Goal: Task Accomplishment & Management: Manage account settings

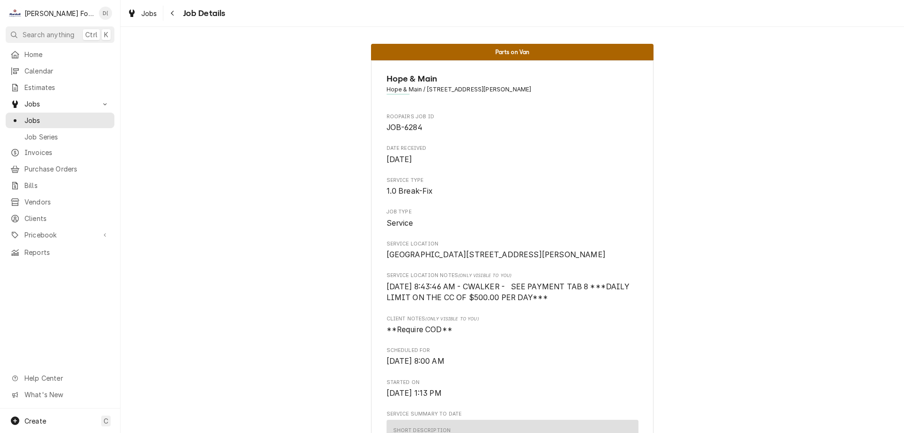
scroll to position [424, 0]
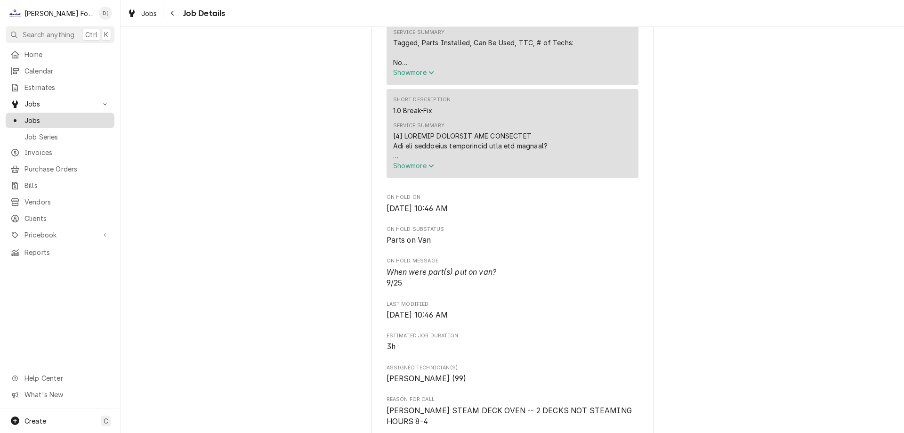
click at [53, 119] on span "Jobs" at bounding box center [66, 120] width 85 height 10
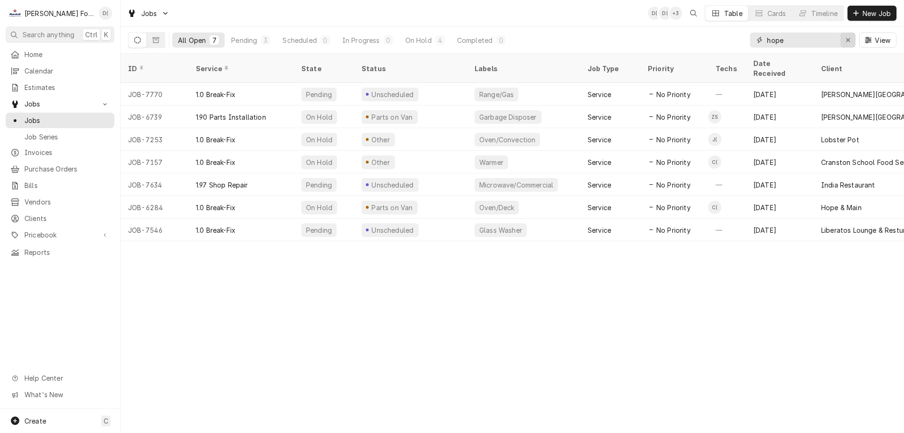
click at [846, 39] on icon "Erase input" at bounding box center [848, 40] width 5 height 7
click at [835, 39] on input "Dynamic Content Wrapper" at bounding box center [811, 39] width 89 height 15
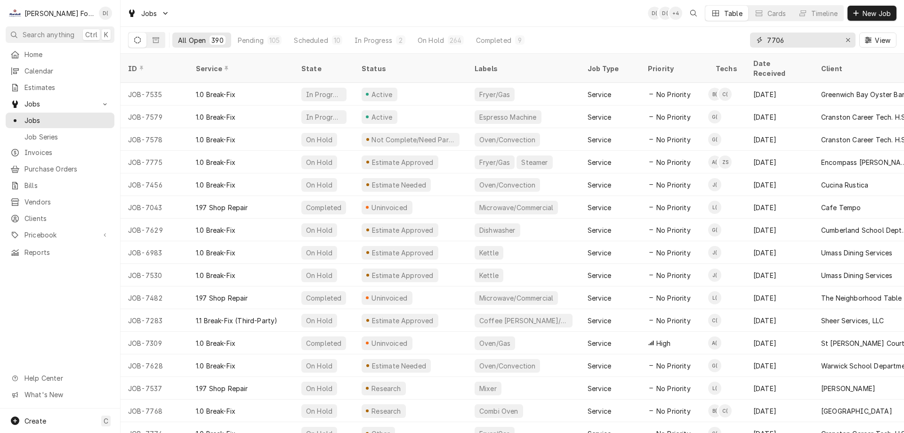
type input "7706"
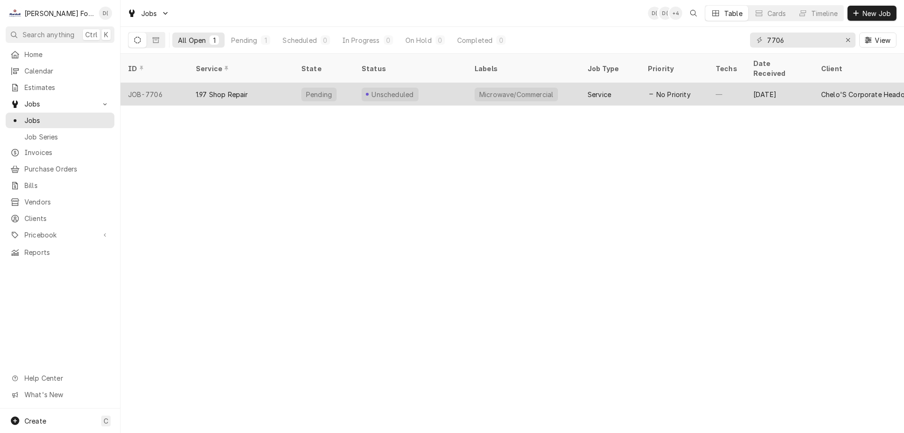
click at [441, 86] on div "Unscheduled" at bounding box center [410, 94] width 113 height 23
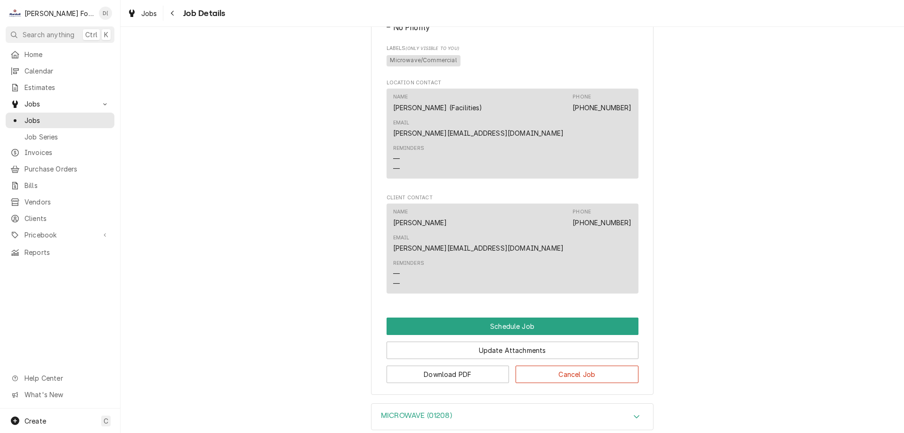
scroll to position [440, 0]
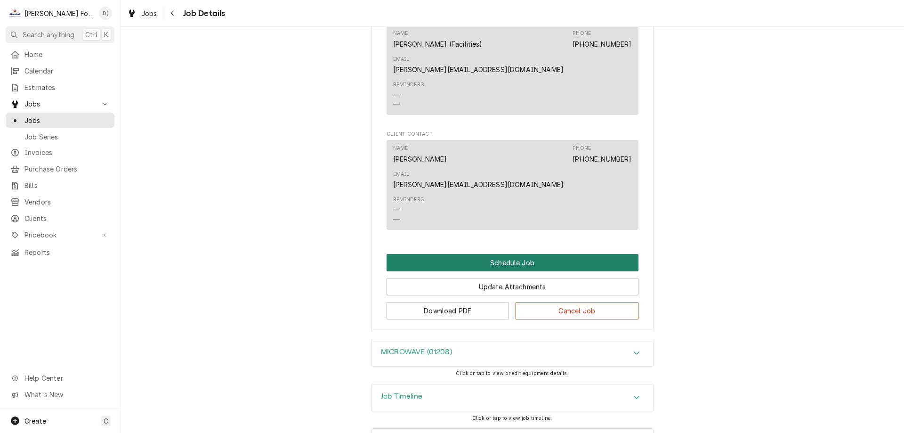
click at [492, 254] on button "Schedule Job" at bounding box center [513, 262] width 252 height 17
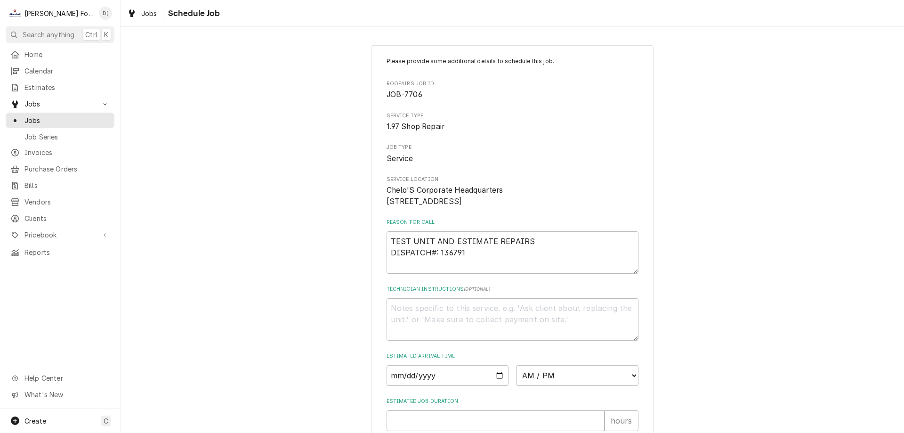
scroll to position [109, 0]
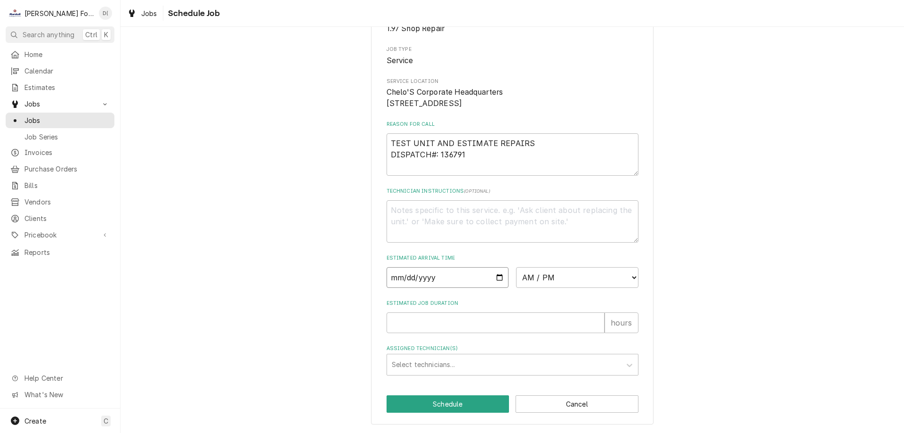
click at [498, 279] on input "Date" at bounding box center [448, 277] width 122 height 21
type textarea "x"
type input "[DATE]"
click at [556, 277] on select "AM / PM 6:00 AM 6:15 AM 6:30 AM 6:45 AM 7:00 AM 7:15 AM 7:30 AM 7:45 AM 8:00 AM…" at bounding box center [577, 277] width 122 height 21
select select "13:00:00"
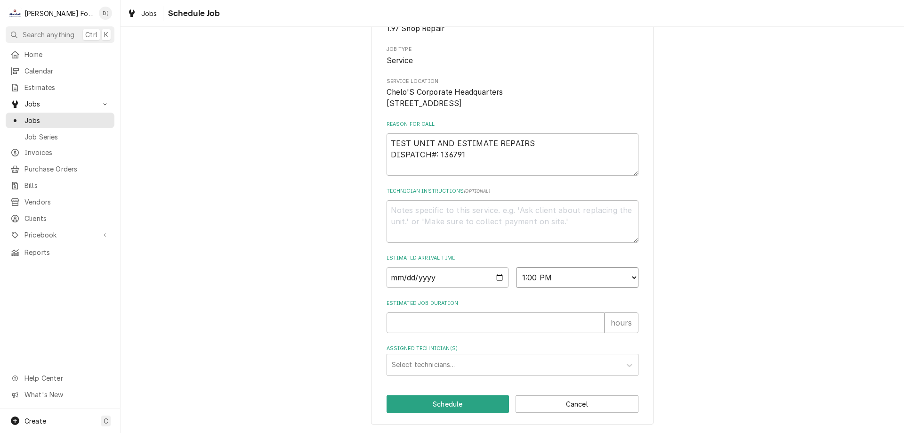
click at [516, 267] on select "AM / PM 6:00 AM 6:15 AM 6:30 AM 6:45 AM 7:00 AM 7:15 AM 7:30 AM 7:45 AM 8:00 AM…" at bounding box center [577, 277] width 122 height 21
click at [421, 315] on input "Estimated Job Duration" at bounding box center [496, 322] width 218 height 21
type textarea "x"
type input "1"
click at [421, 361] on div "Assigned Technician(s)" at bounding box center [504, 364] width 225 height 17
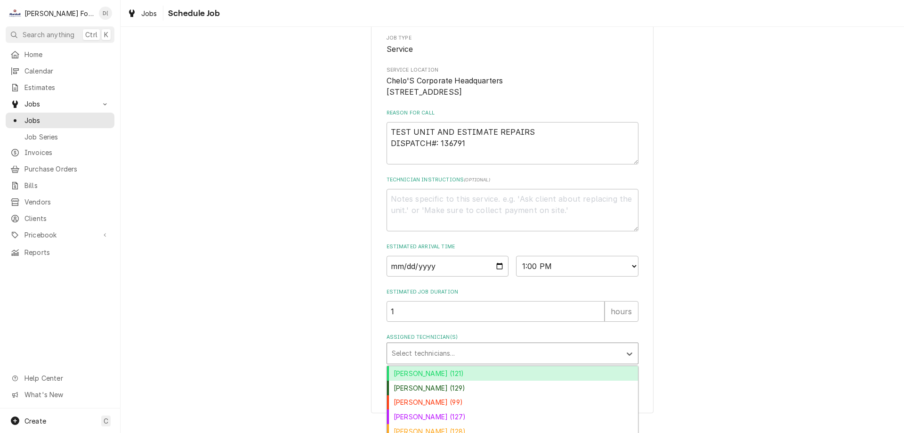
scroll to position [184, 0]
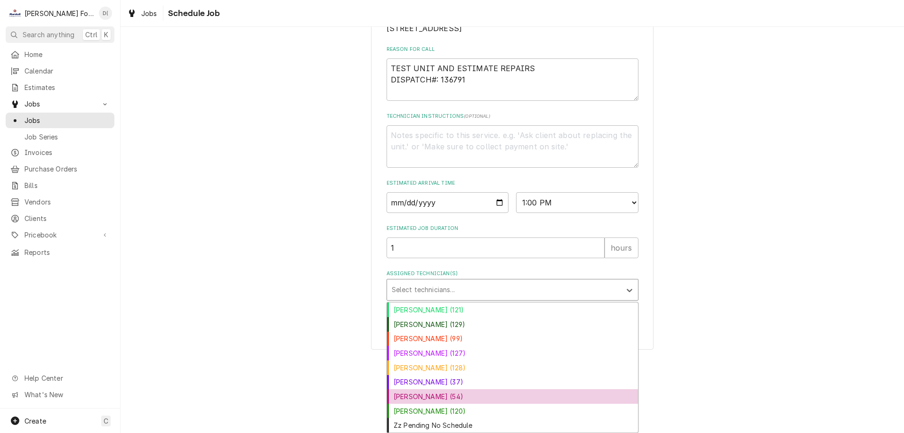
click at [413, 395] on div "[PERSON_NAME] (54)" at bounding box center [512, 396] width 251 height 15
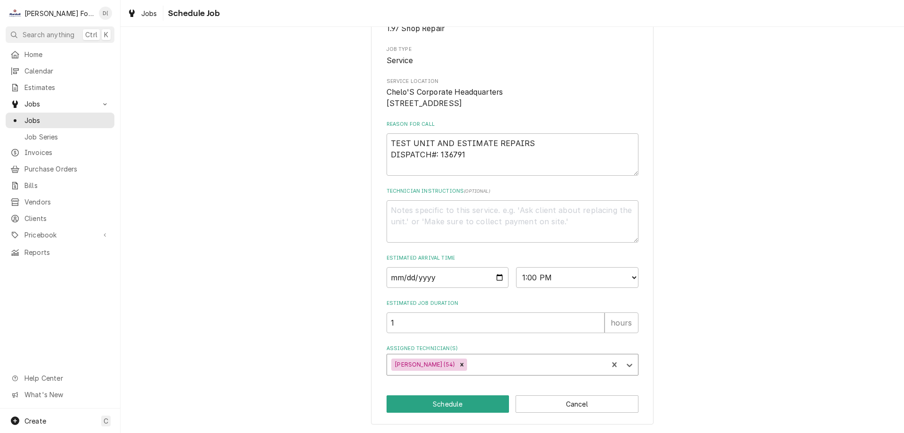
scroll to position [109, 0]
click at [438, 406] on button "Schedule" at bounding box center [448, 403] width 123 height 17
type textarea "x"
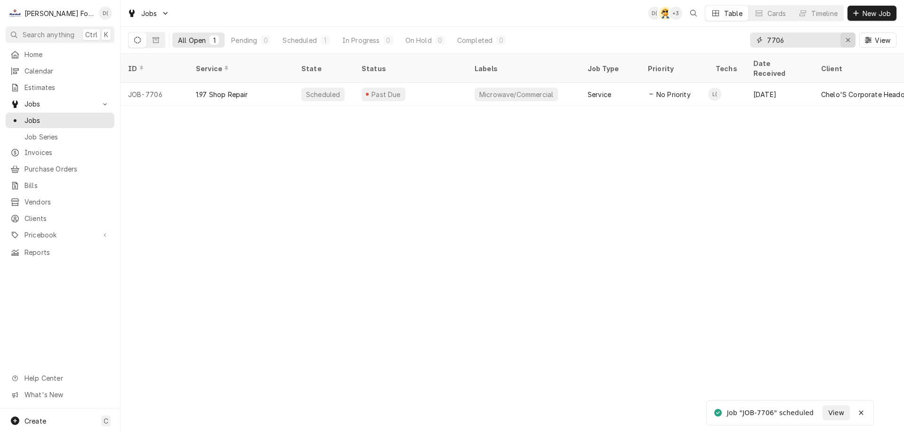
click at [845, 40] on div "Erase input" at bounding box center [847, 39] width 9 height 9
click at [818, 42] on input "Dynamic Content Wrapper" at bounding box center [811, 39] width 89 height 15
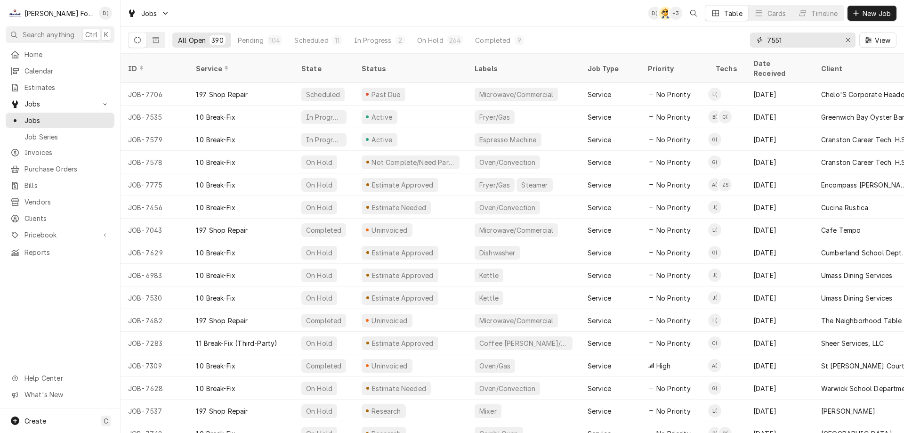
type input "7551"
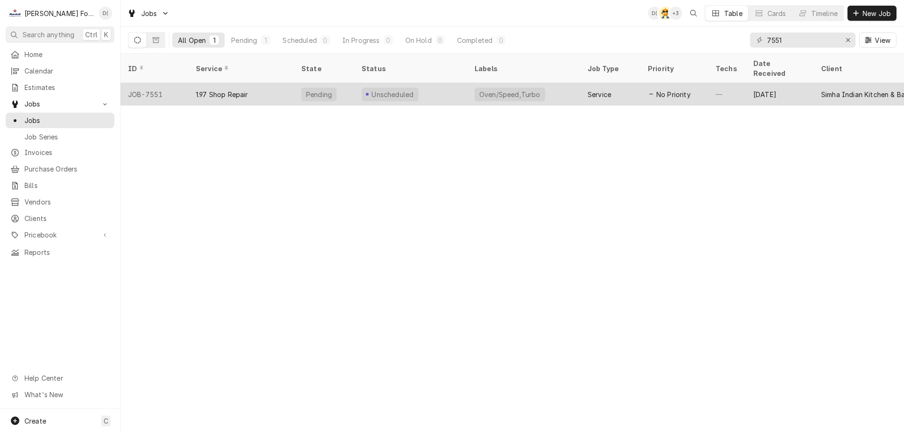
click at [454, 83] on div "Unscheduled" at bounding box center [410, 94] width 113 height 23
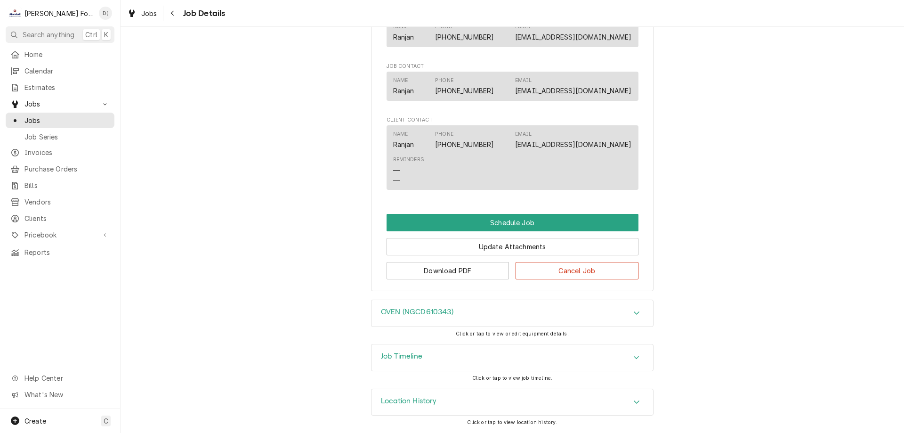
scroll to position [472, 0]
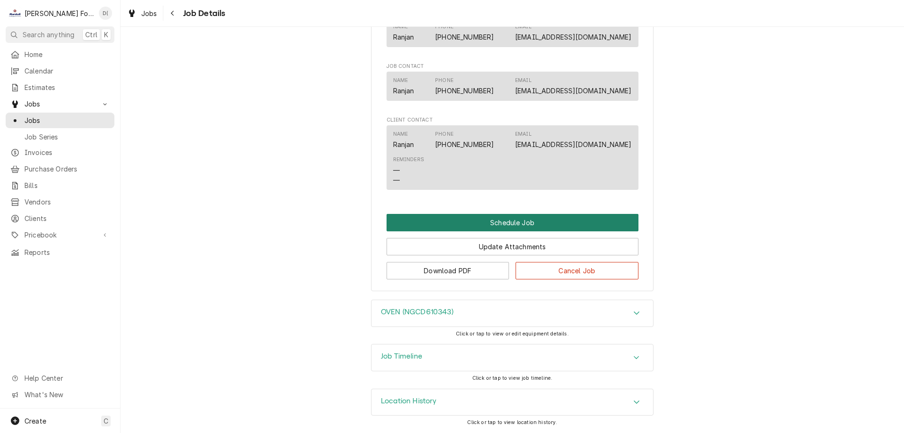
click at [496, 217] on button "Schedule Job" at bounding box center [513, 222] width 252 height 17
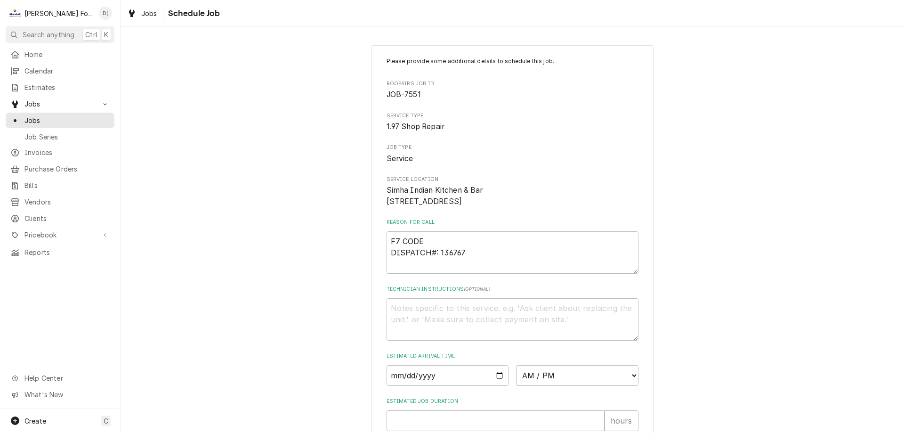
scroll to position [109, 0]
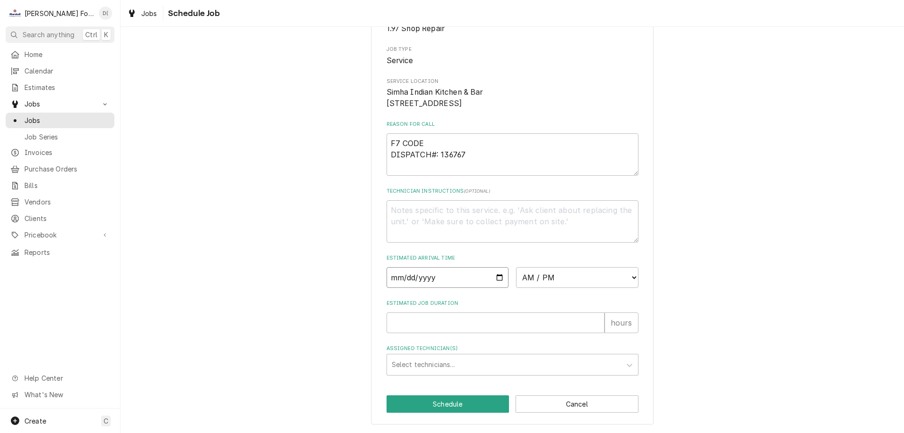
click at [496, 274] on input "Date" at bounding box center [448, 277] width 122 height 21
type textarea "x"
type input "[DATE]"
click at [582, 282] on select "AM / PM 6:00 AM 6:15 AM 6:30 AM 6:45 AM 7:00 AM 7:15 AM 7:30 AM 7:45 AM 8:00 AM…" at bounding box center [577, 277] width 122 height 21
select select "14:00:00"
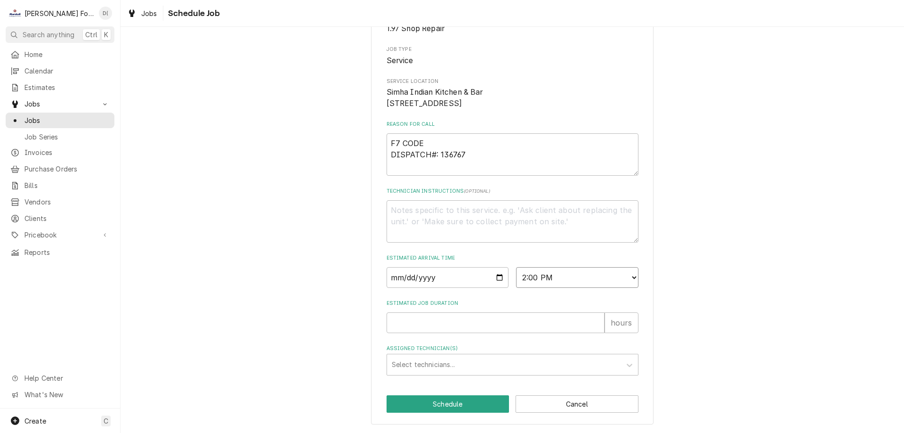
click at [516, 267] on select "AM / PM 6:00 AM 6:15 AM 6:30 AM 6:45 AM 7:00 AM 7:15 AM 7:30 AM 7:45 AM 8:00 AM…" at bounding box center [577, 277] width 122 height 21
click at [454, 326] on input "Estimated Job Duration" at bounding box center [496, 322] width 218 height 21
type textarea "x"
type input "1"
click at [446, 359] on div "Assigned Technician(s)" at bounding box center [504, 364] width 225 height 17
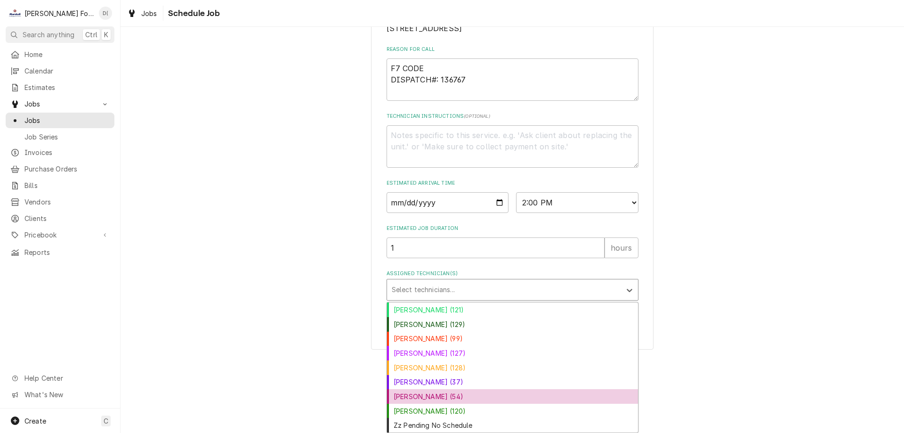
click at [430, 390] on div "[PERSON_NAME] (54)" at bounding box center [512, 396] width 251 height 15
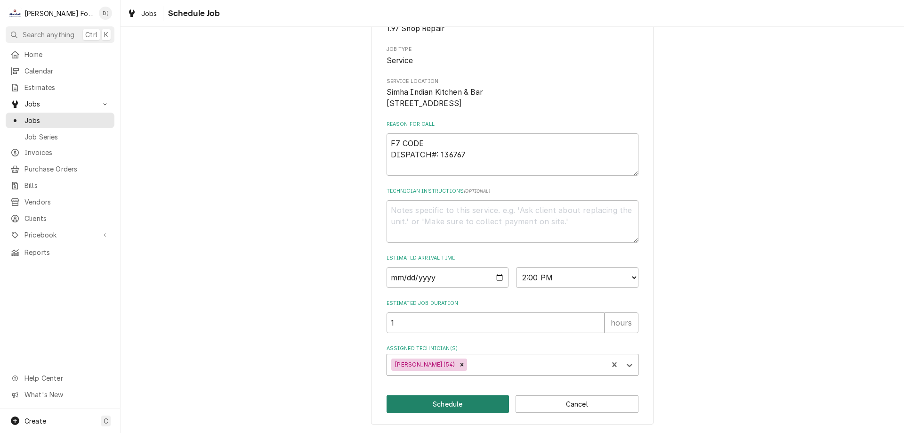
click at [433, 403] on button "Schedule" at bounding box center [448, 403] width 123 height 17
type textarea "x"
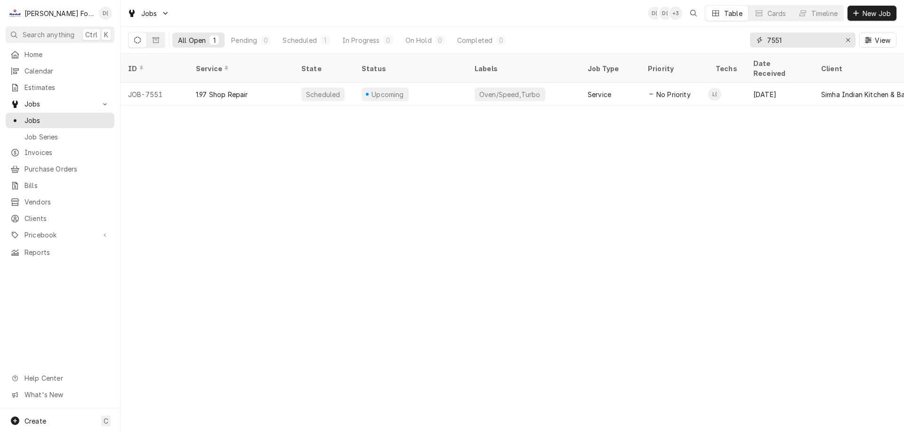
click at [805, 39] on input "7551" at bounding box center [802, 39] width 71 height 15
type input "7"
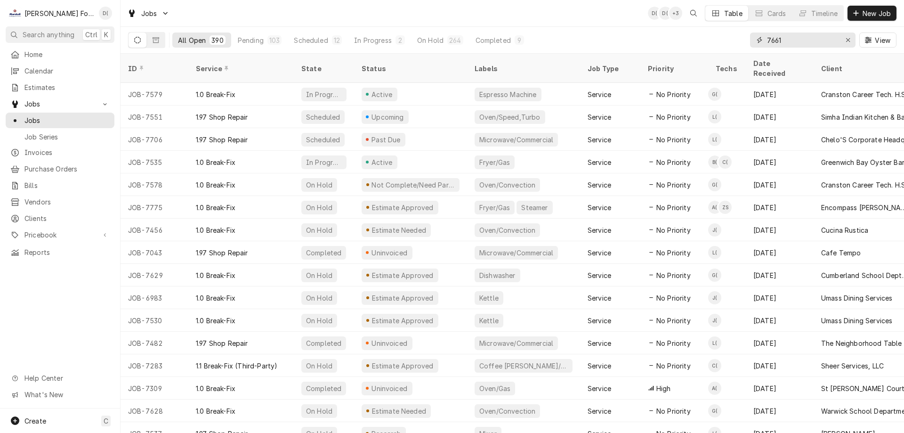
type input "7661"
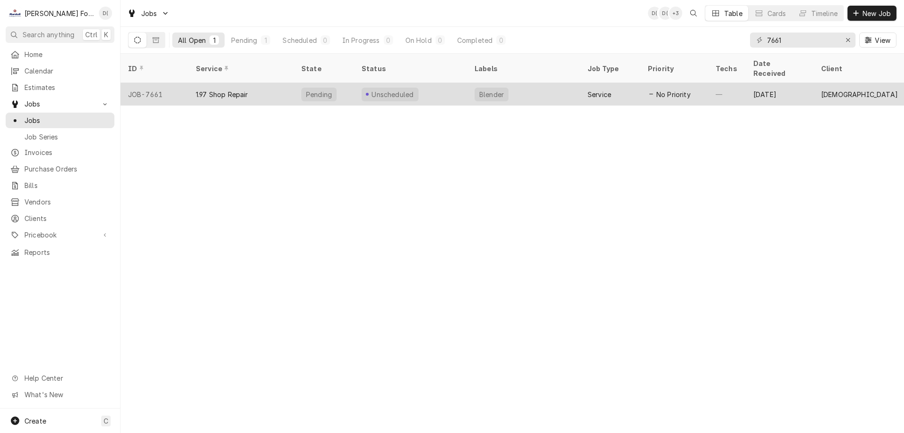
click at [287, 85] on div "1.97 Shop Repair" at bounding box center [240, 94] width 105 height 23
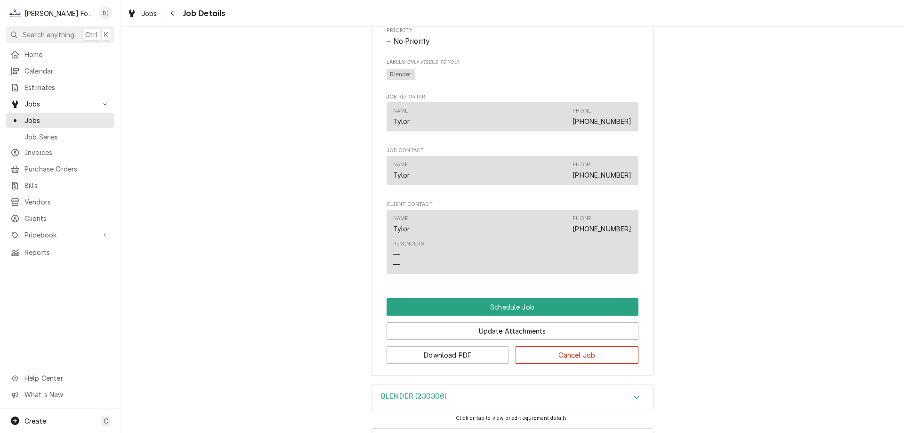
scroll to position [472, 0]
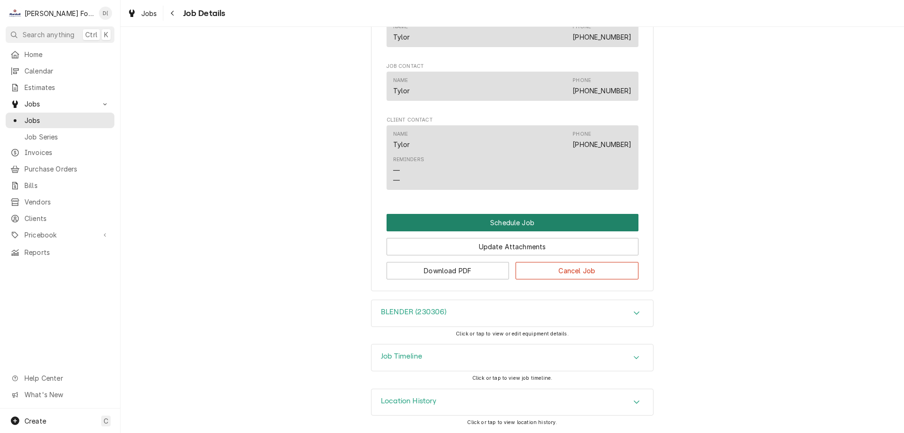
click at [491, 223] on button "Schedule Job" at bounding box center [513, 222] width 252 height 17
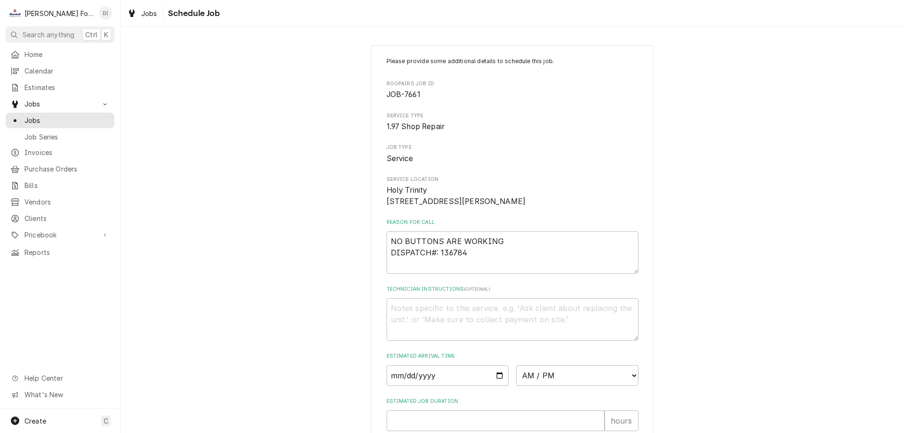
scroll to position [109, 0]
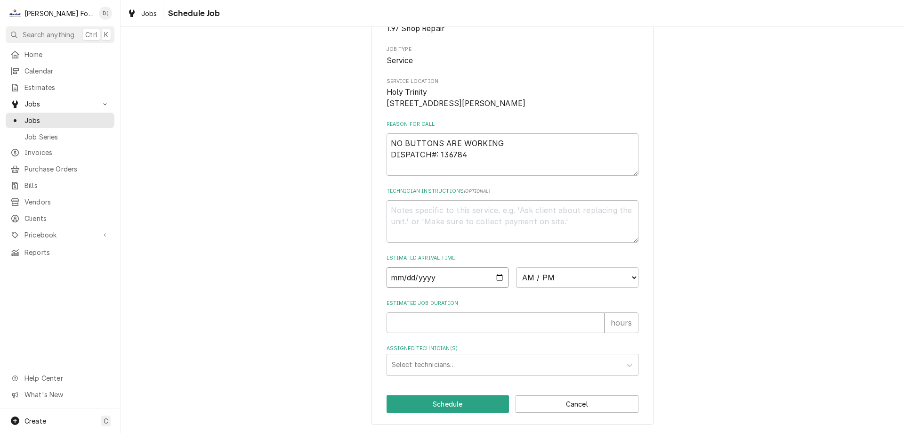
click at [494, 278] on input "Date" at bounding box center [448, 277] width 122 height 21
type textarea "x"
type input "[DATE]"
click at [559, 274] on select "AM / PM 6:00 AM 6:15 AM 6:30 AM 6:45 AM 7:00 AM 7:15 AM 7:30 AM 7:45 AM 8:00 AM…" at bounding box center [577, 277] width 122 height 21
select select "15:00:00"
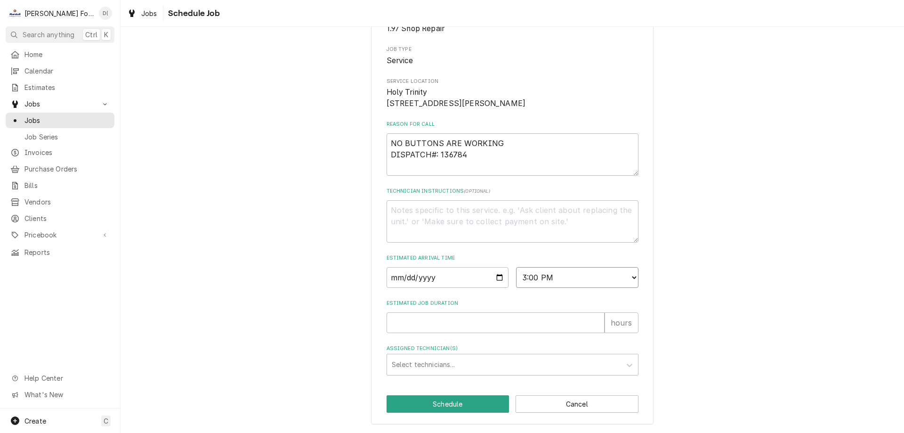
click at [516, 267] on select "AM / PM 6:00 AM 6:15 AM 6:30 AM 6:45 AM 7:00 AM 7:15 AM 7:30 AM 7:45 AM 8:00 AM…" at bounding box center [577, 277] width 122 height 21
click at [449, 322] on input "Estimated Job Duration" at bounding box center [496, 322] width 218 height 21
type textarea "x"
type input "1"
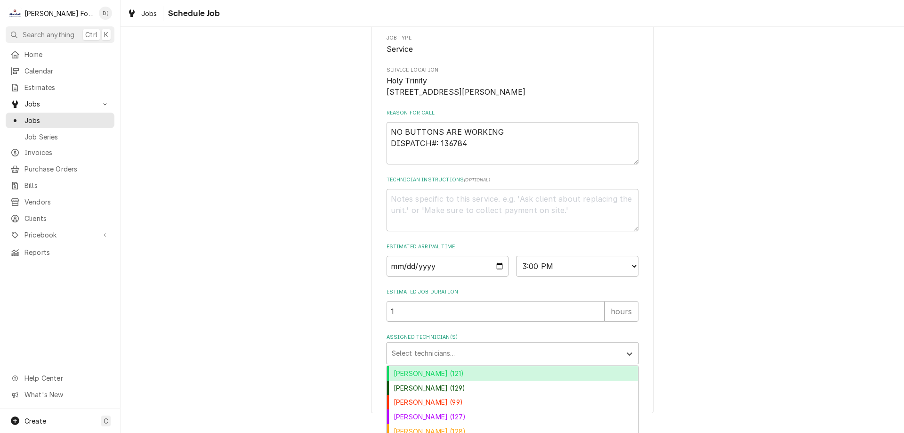
click at [429, 362] on div "Assigned Technician(s)" at bounding box center [504, 353] width 225 height 17
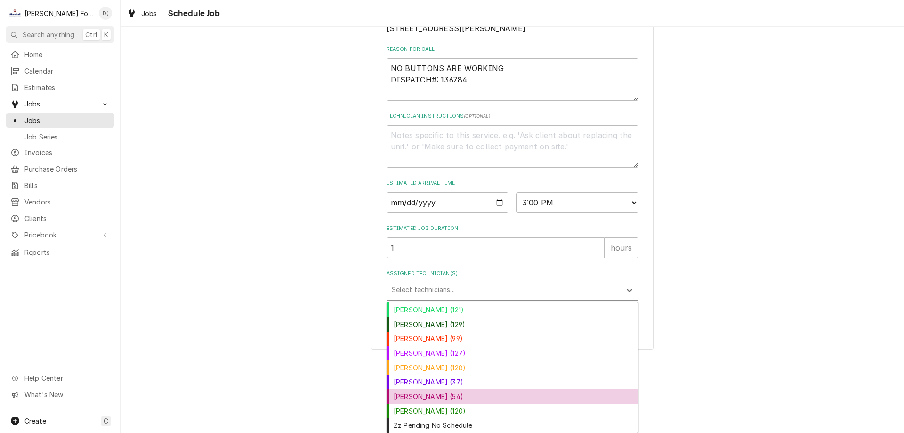
click at [425, 401] on div "Luis (54)" at bounding box center [512, 396] width 251 height 15
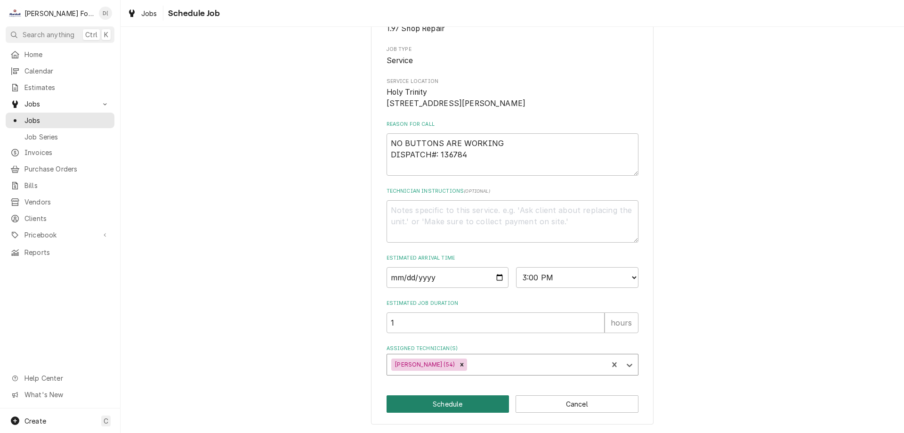
click at [432, 399] on button "Schedule" at bounding box center [448, 403] width 123 height 17
type textarea "x"
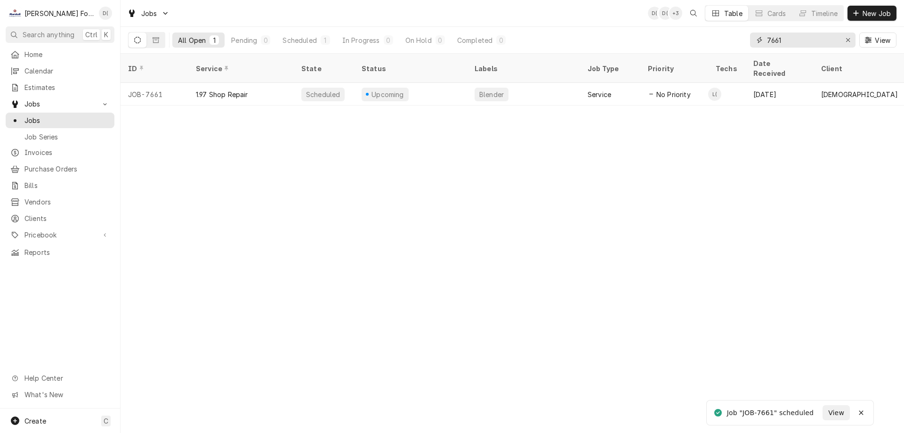
click at [793, 42] on input "7661" at bounding box center [802, 39] width 71 height 15
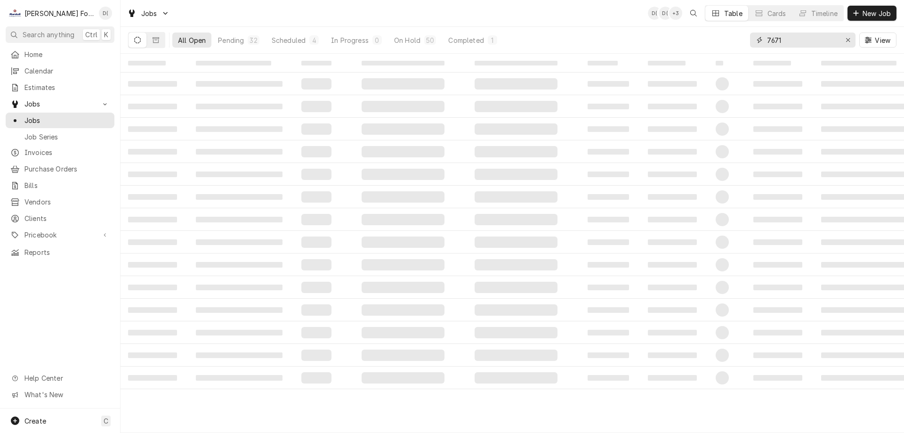
type input "7671"
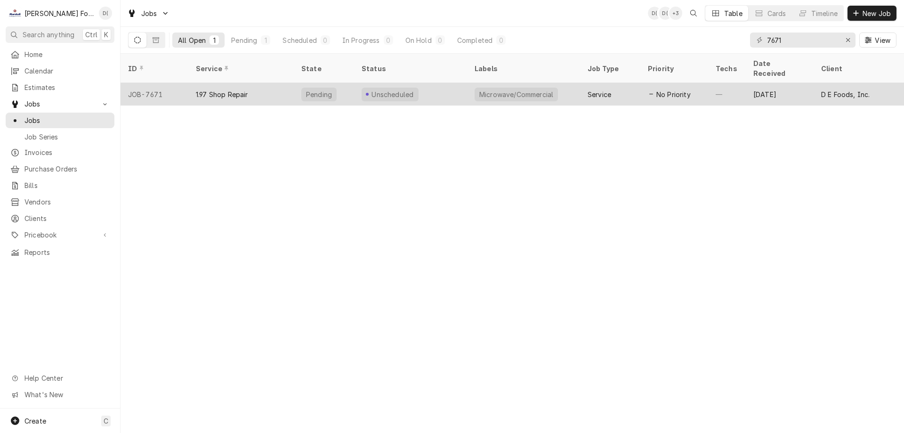
click at [432, 83] on div "Unscheduled" at bounding box center [410, 94] width 113 height 23
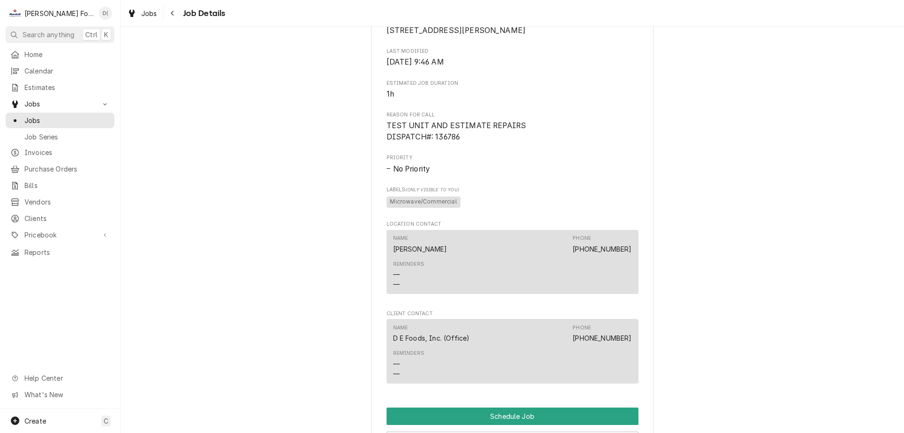
scroll to position [440, 0]
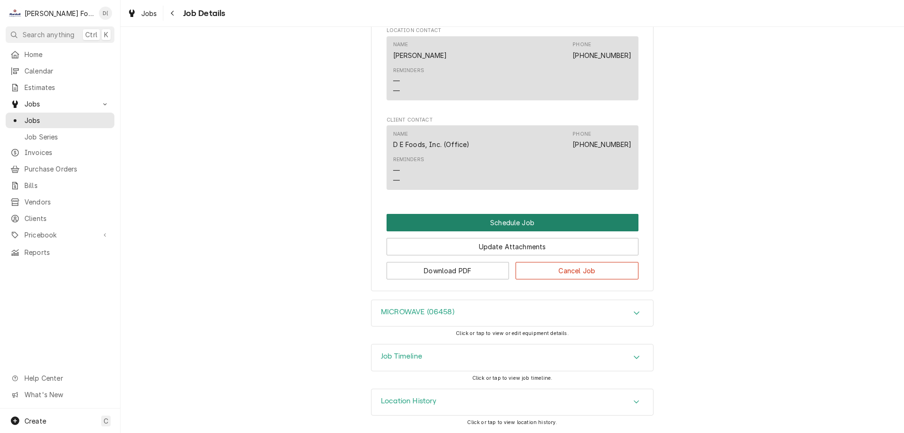
click at [501, 224] on button "Schedule Job" at bounding box center [513, 222] width 252 height 17
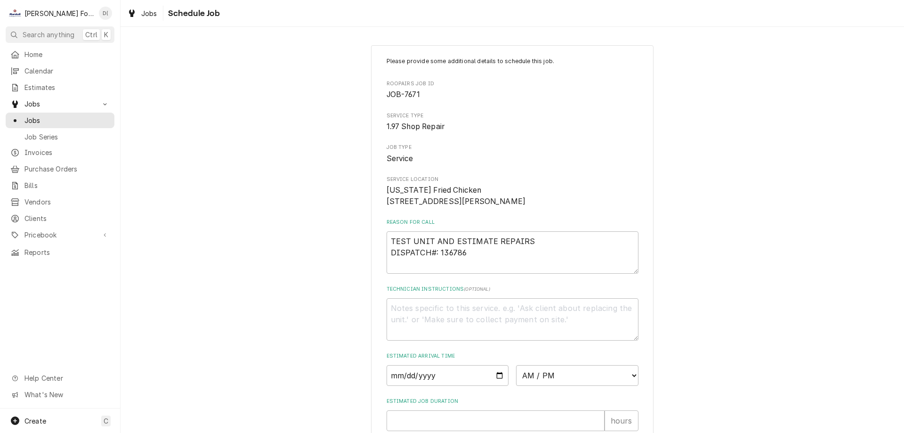
scroll to position [109, 0]
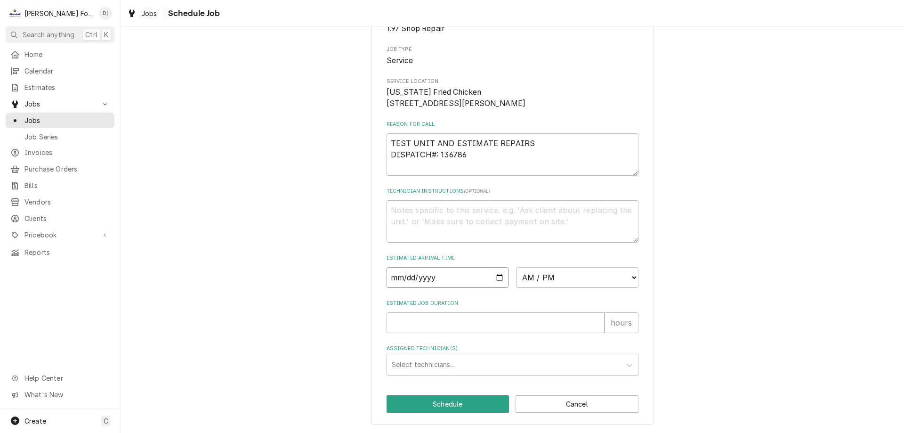
click at [499, 276] on input "Date" at bounding box center [448, 277] width 122 height 21
type textarea "x"
type input "[DATE]"
click at [590, 275] on select "AM / PM 6:00 AM 6:15 AM 6:30 AM 6:45 AM 7:00 AM 7:15 AM 7:30 AM 7:45 AM 8:00 AM…" at bounding box center [577, 277] width 122 height 21
select select "16:00:00"
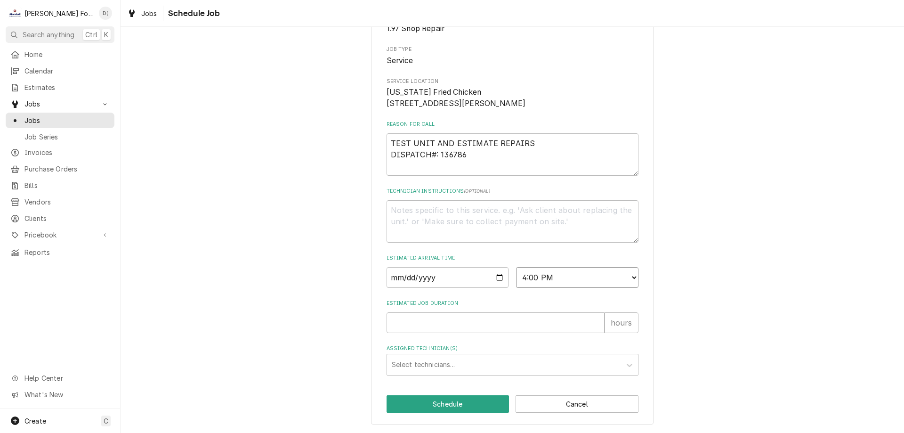
click at [516, 267] on select "AM / PM 6:00 AM 6:15 AM 6:30 AM 6:45 AM 7:00 AM 7:15 AM 7:30 AM 7:45 AM 8:00 AM…" at bounding box center [577, 277] width 122 height 21
click at [420, 324] on input "Estimated Job Duration" at bounding box center [496, 322] width 218 height 21
type textarea "x"
type input "1"
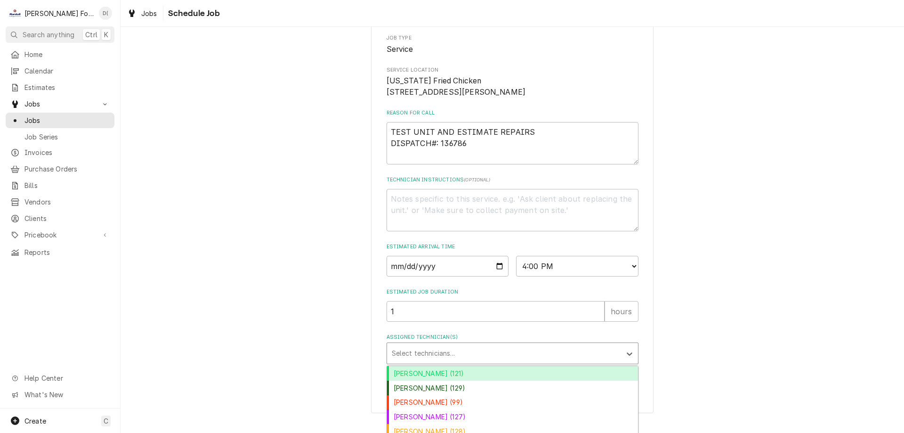
click at [426, 362] on div "Assigned Technician(s)" at bounding box center [504, 353] width 225 height 17
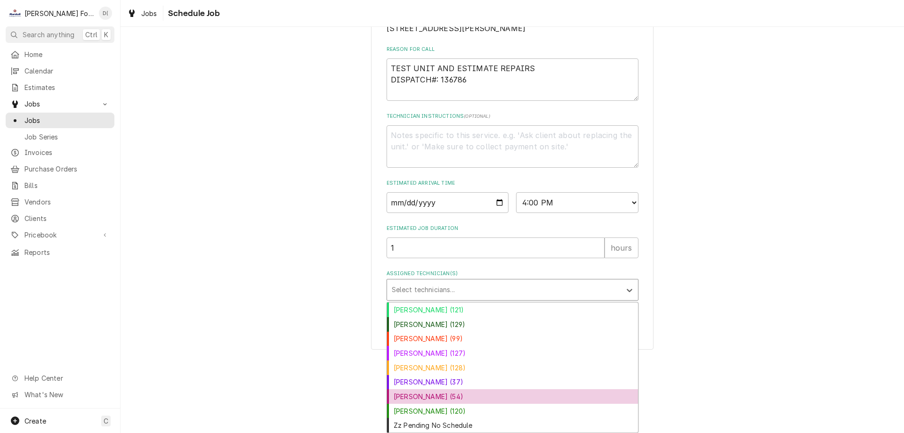
click at [426, 391] on div "Luis (54)" at bounding box center [512, 396] width 251 height 15
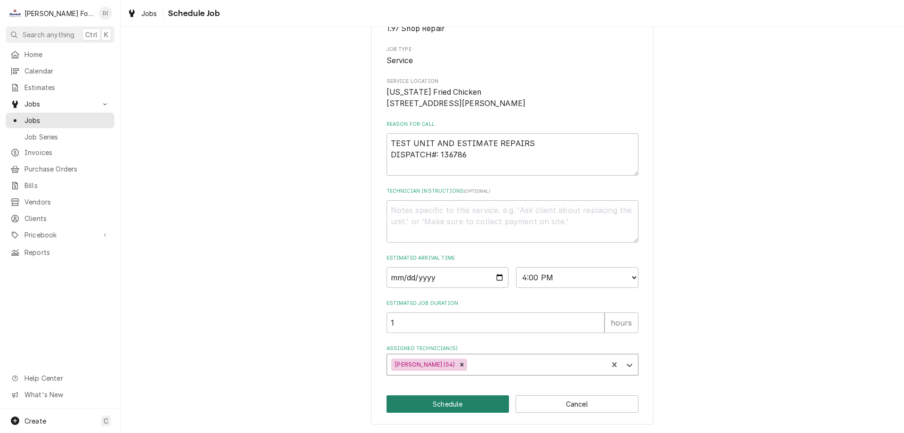
click at [434, 406] on button "Schedule" at bounding box center [448, 403] width 123 height 17
type textarea "x"
